Goal: Navigation & Orientation: Find specific page/section

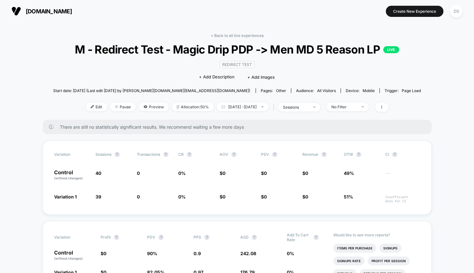
scroll to position [398, 0]
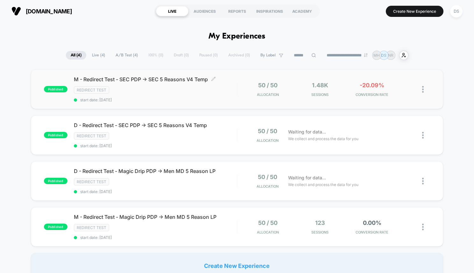
click at [140, 91] on div "Redirect Test" at bounding box center [155, 89] width 163 height 7
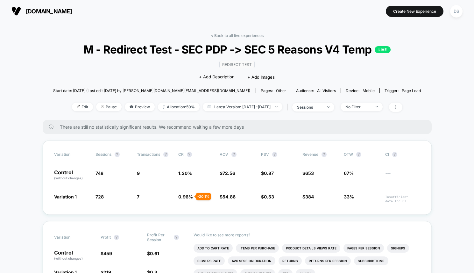
click at [218, 33] on link "< Back to all live experiences" at bounding box center [237, 35] width 53 height 5
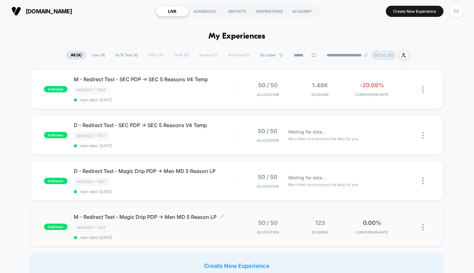
click at [162, 232] on div "M - Redirect Test - Magic Drip PDP -> Men MD 5 Reason LP Click to edit experien…" at bounding box center [155, 226] width 163 height 26
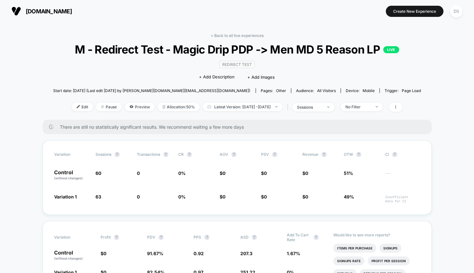
click at [231, 40] on div "< Back to all live experiences M - Redirect Test - Magic Drip PDP -> Men MD 5 R…" at bounding box center [237, 76] width 368 height 86
click at [220, 41] on div "< Back to all live experiences M - Redirect Test - Magic Drip PDP -> Men MD 5 R…" at bounding box center [237, 76] width 368 height 86
click at [218, 36] on link "< Back to all live experiences" at bounding box center [237, 35] width 53 height 5
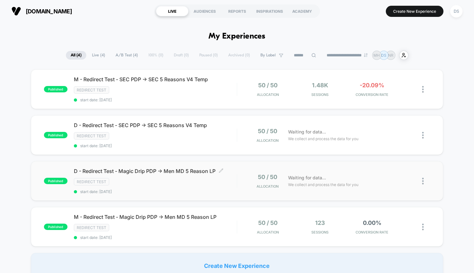
click at [157, 179] on div "Redirect Test" at bounding box center [155, 181] width 163 height 7
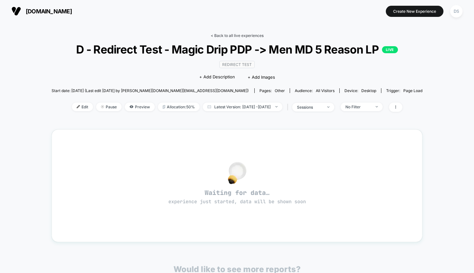
click at [217, 35] on link "< Back to all live experiences" at bounding box center [237, 35] width 53 height 5
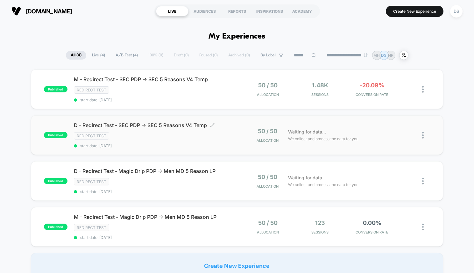
click at [166, 127] on span "D - Redirect Test - SEC PDP -> SEC 5 Reasons V4 Temp Click to edit experience d…" at bounding box center [155, 125] width 163 height 6
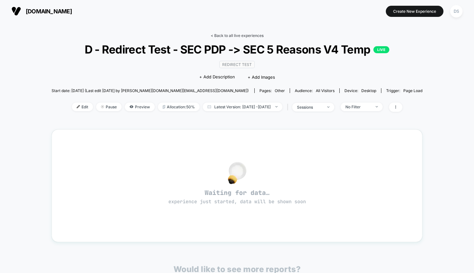
click at [229, 34] on link "< Back to all live experiences" at bounding box center [237, 35] width 53 height 5
